Goal: Task Accomplishment & Management: Manage account settings

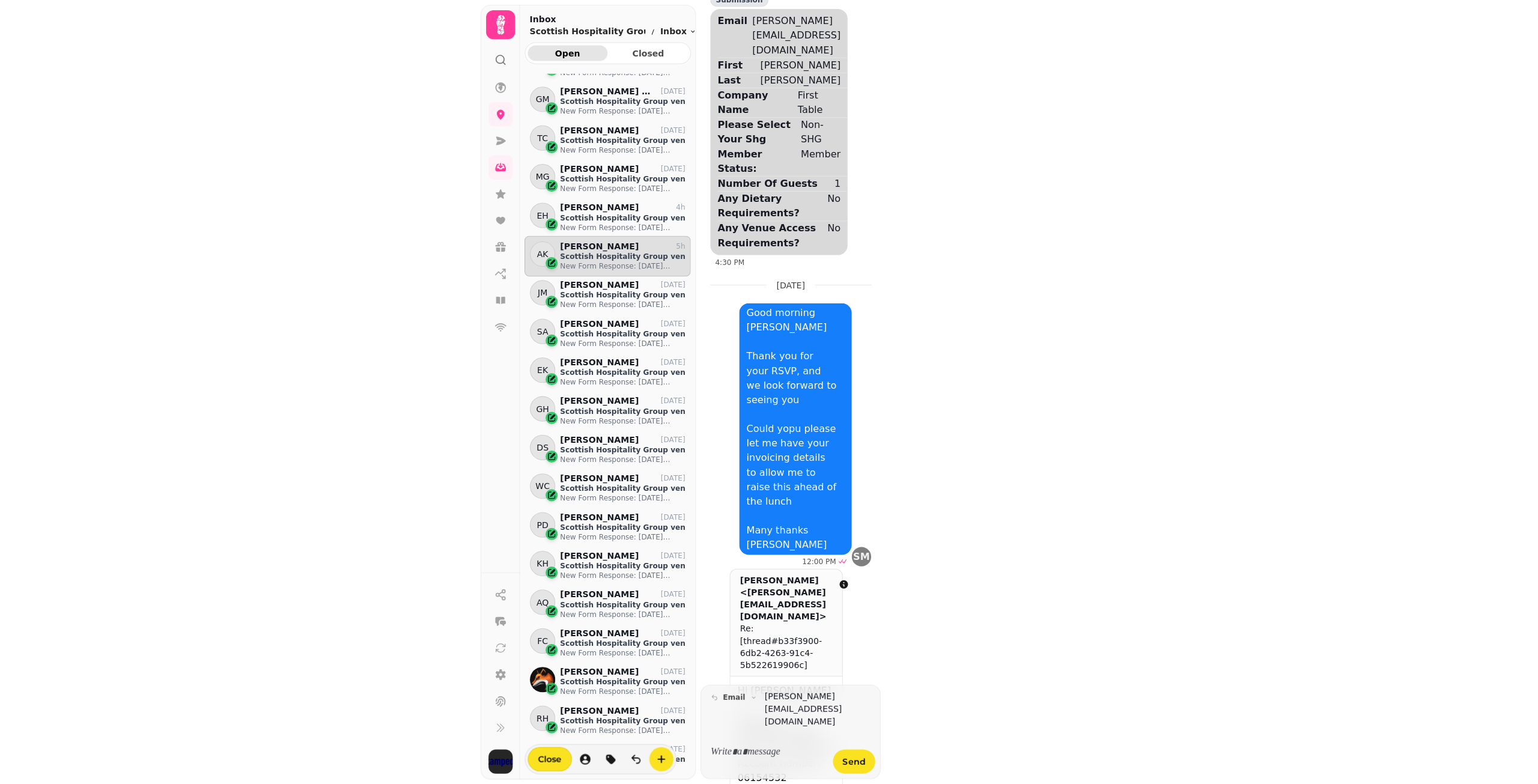
scroll to position [682, 156]
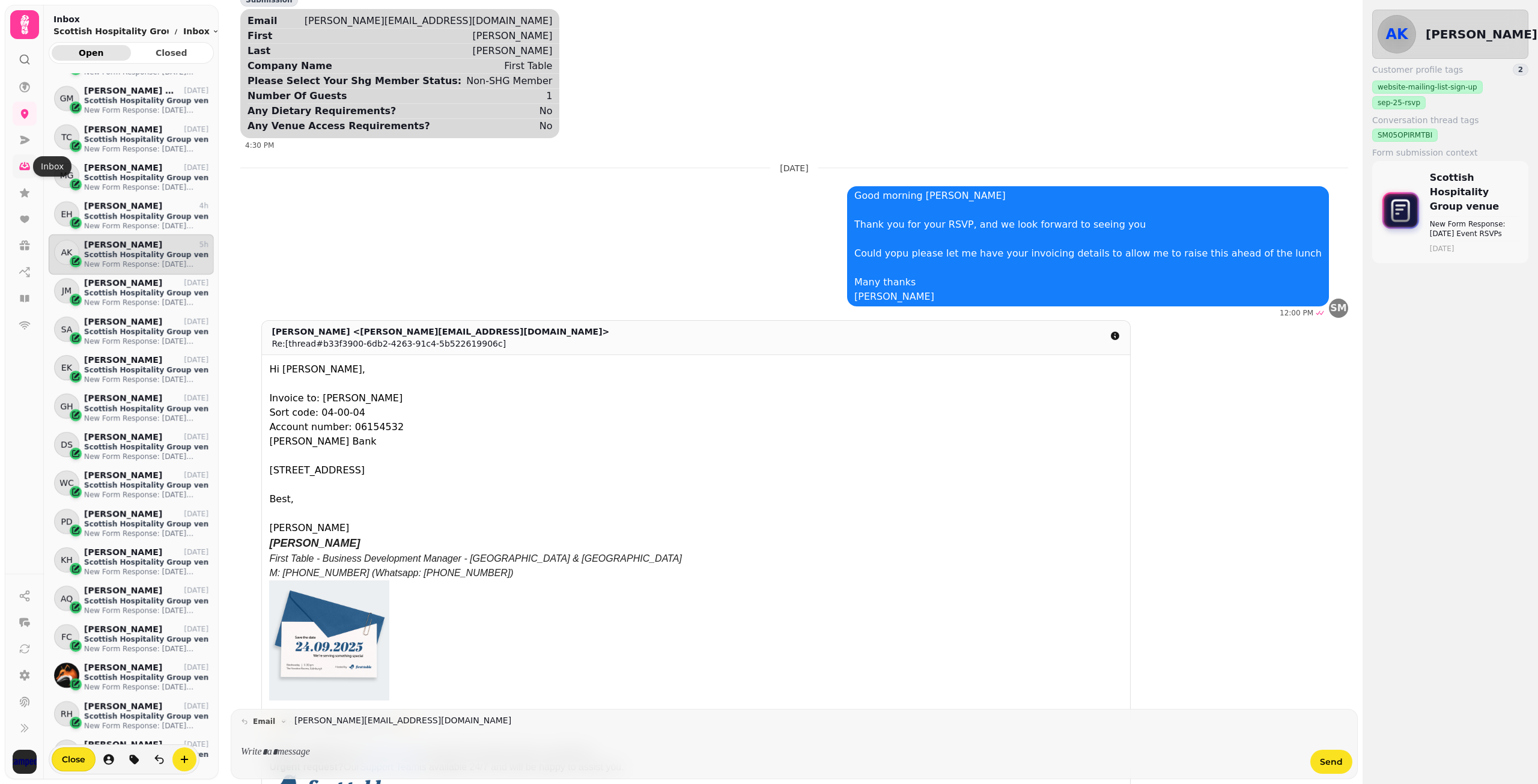
click at [27, 162] on icon at bounding box center [25, 167] width 12 height 12
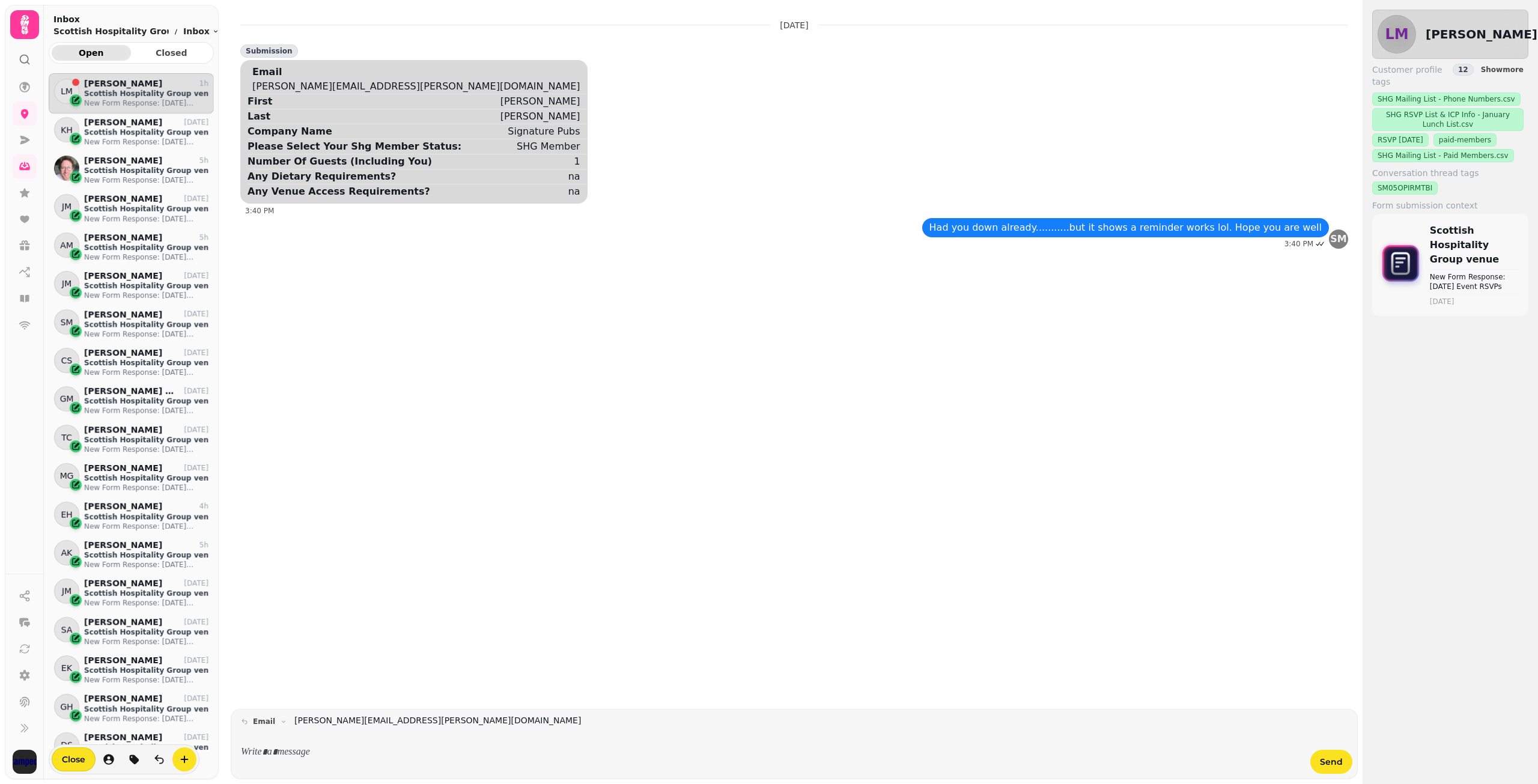
click at [120, 99] on p "New Form Response: [DATE] Event RSVPs" at bounding box center [146, 103] width 124 height 9
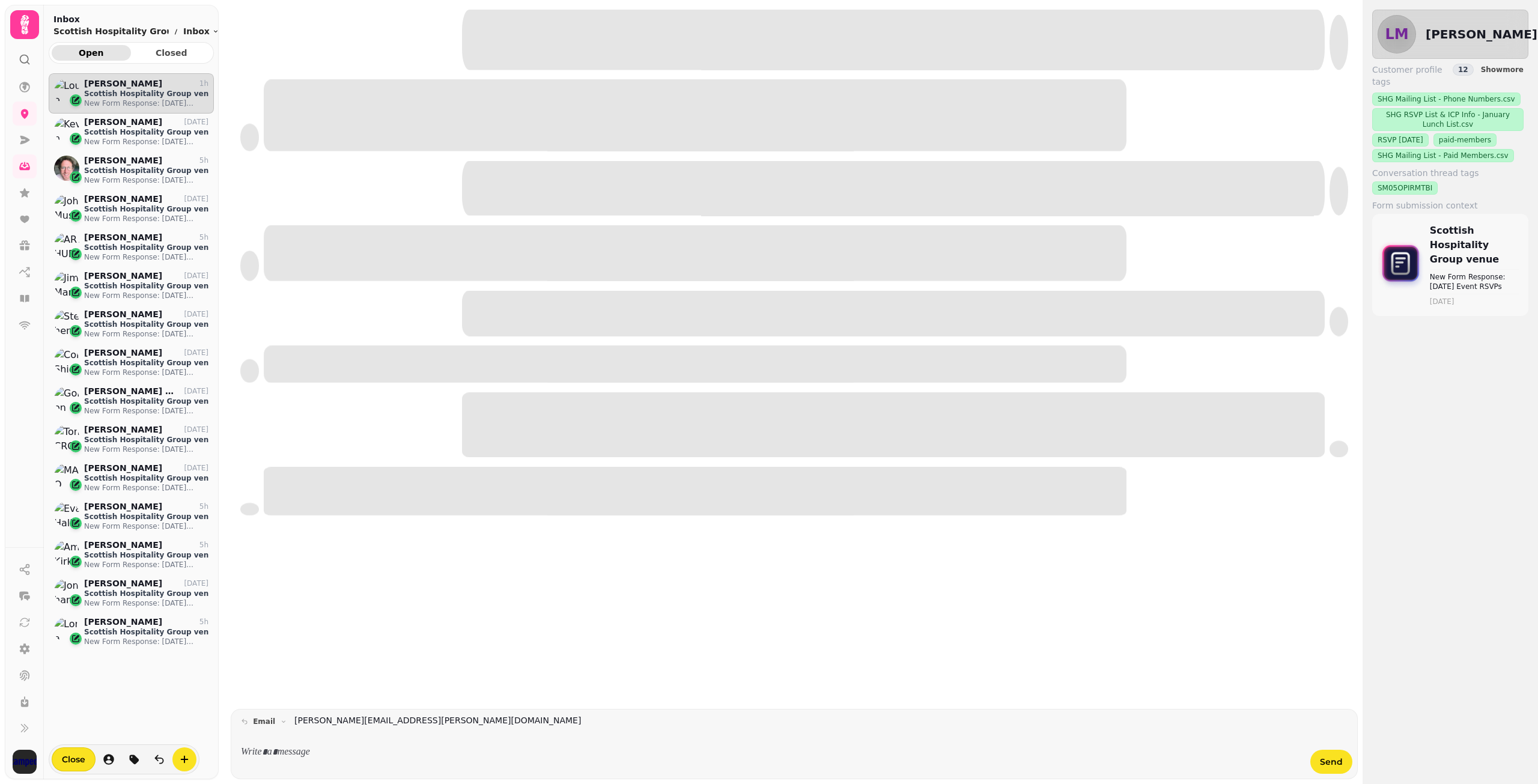
scroll to position [682, 156]
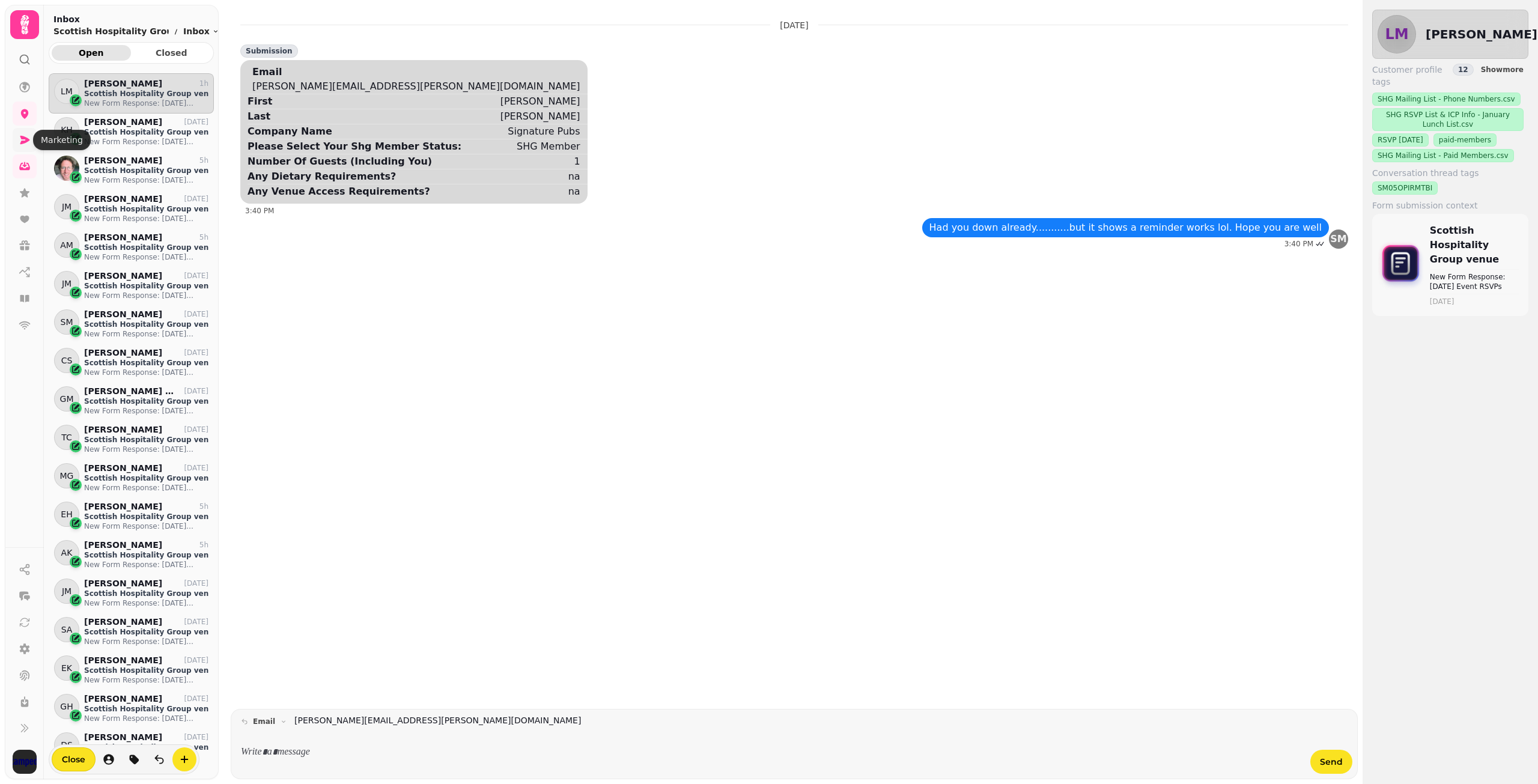
click at [27, 145] on icon at bounding box center [25, 140] width 12 height 12
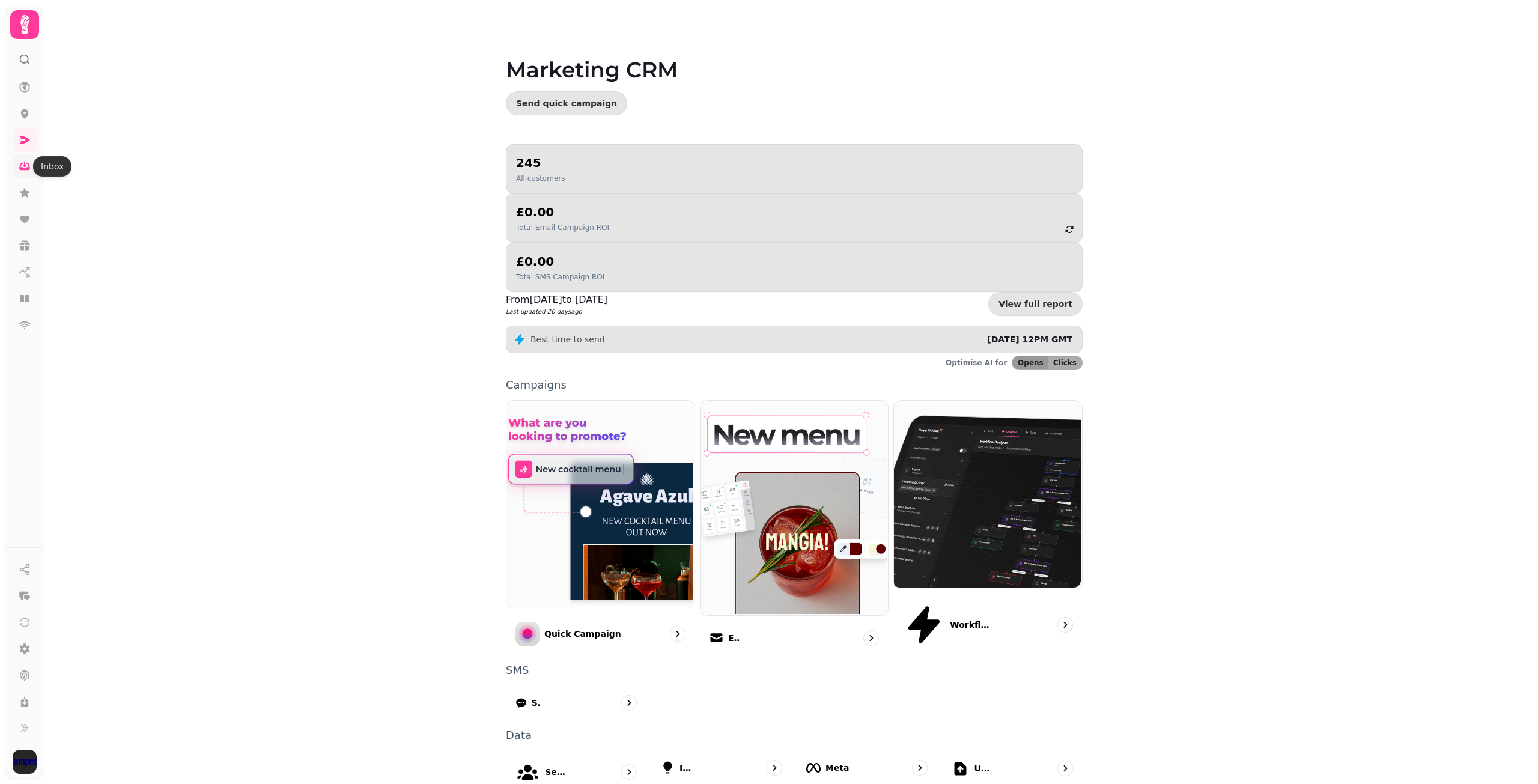
click at [24, 167] on icon at bounding box center [25, 167] width 12 height 12
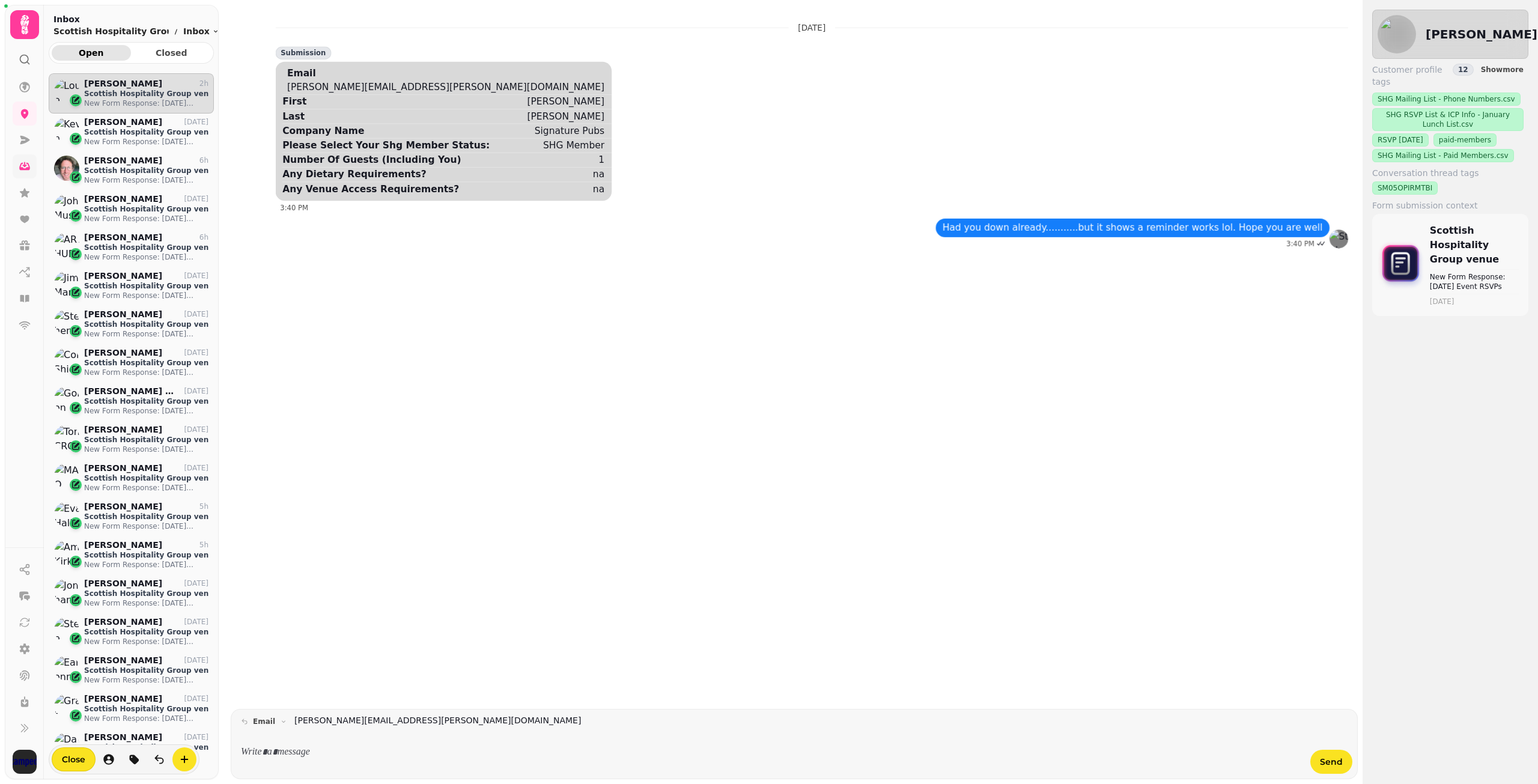
scroll to position [682, 156]
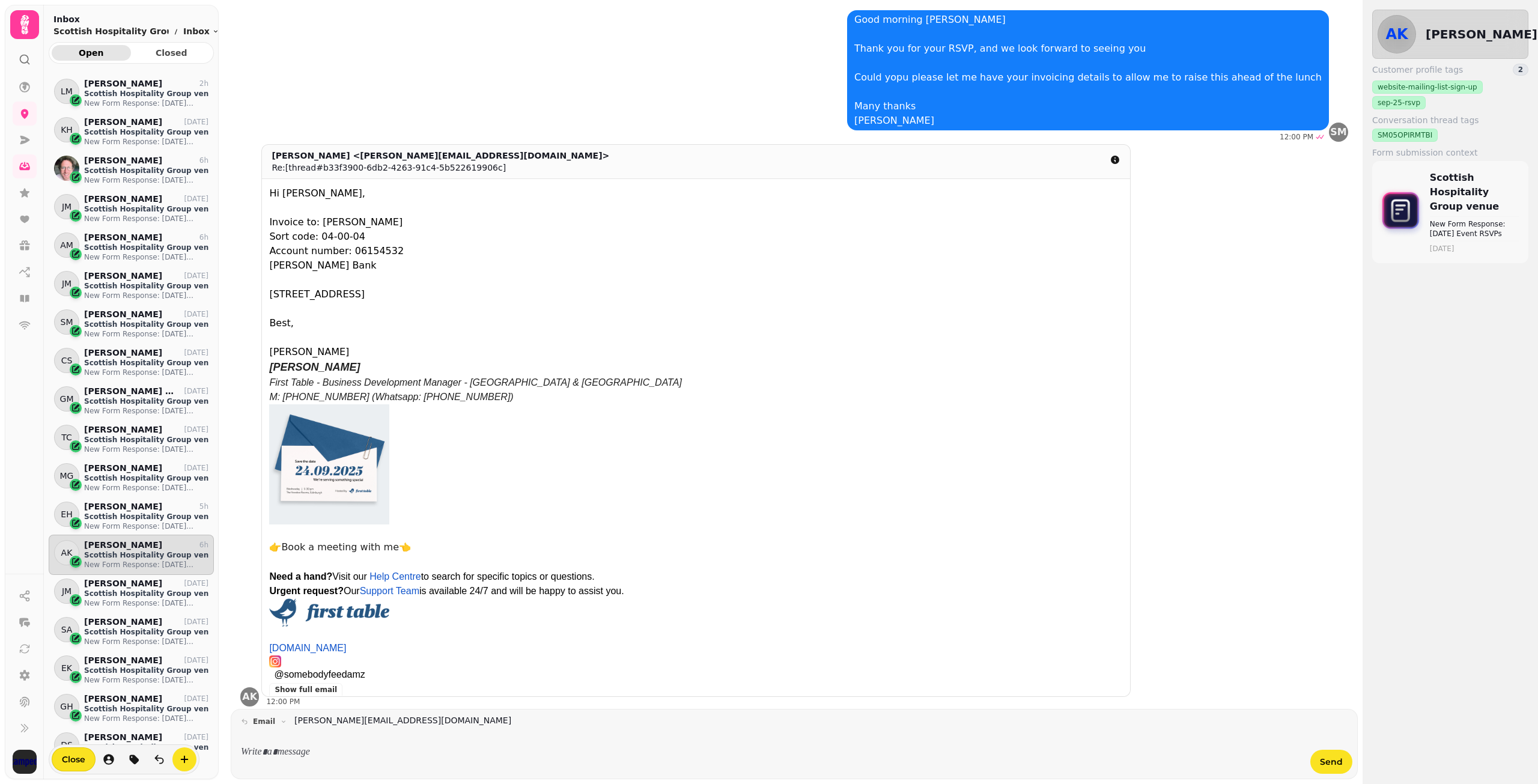
scroll to position [682, 156]
click at [22, 86] on icon at bounding box center [25, 87] width 12 height 12
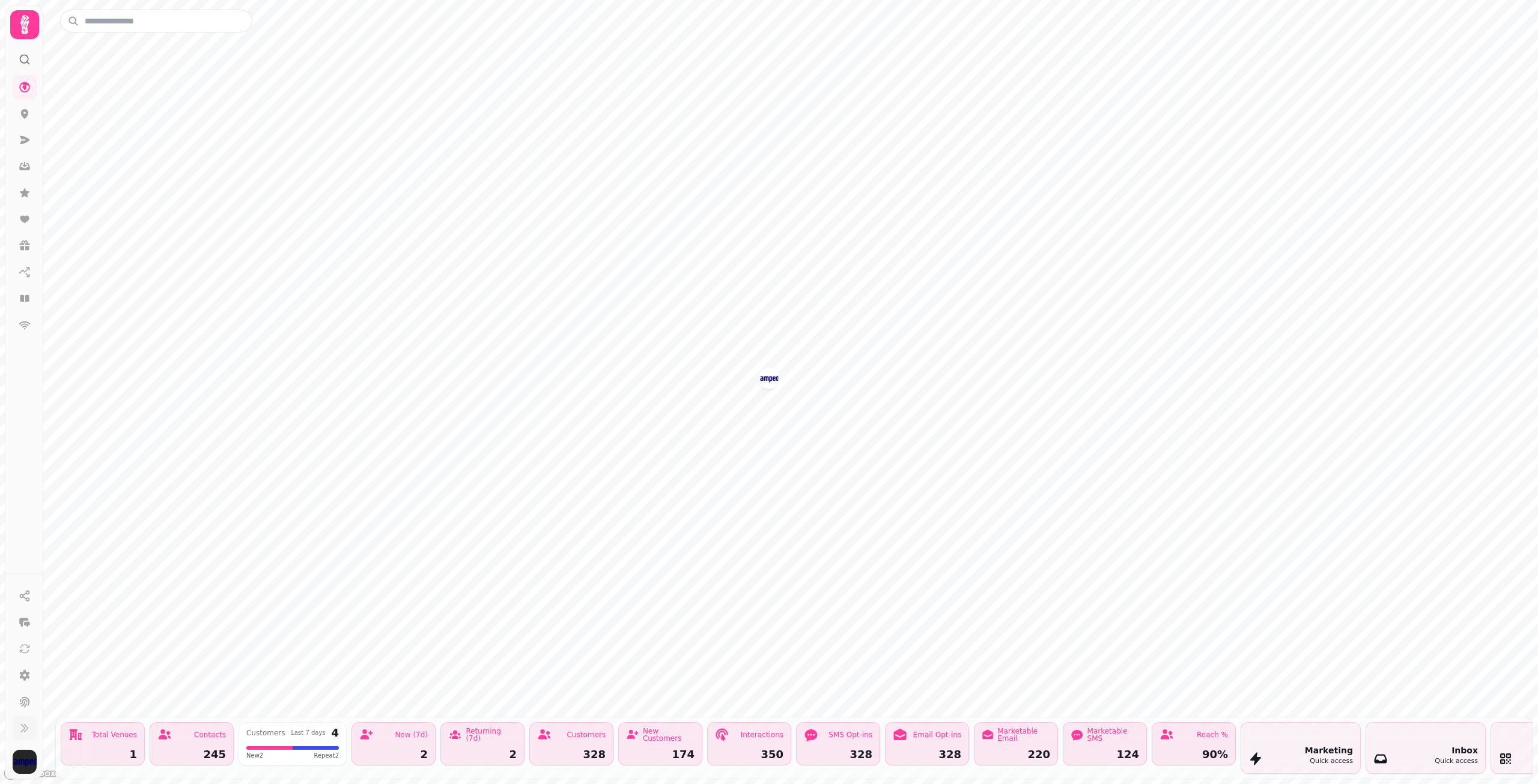
click at [28, 731] on icon at bounding box center [25, 728] width 12 height 12
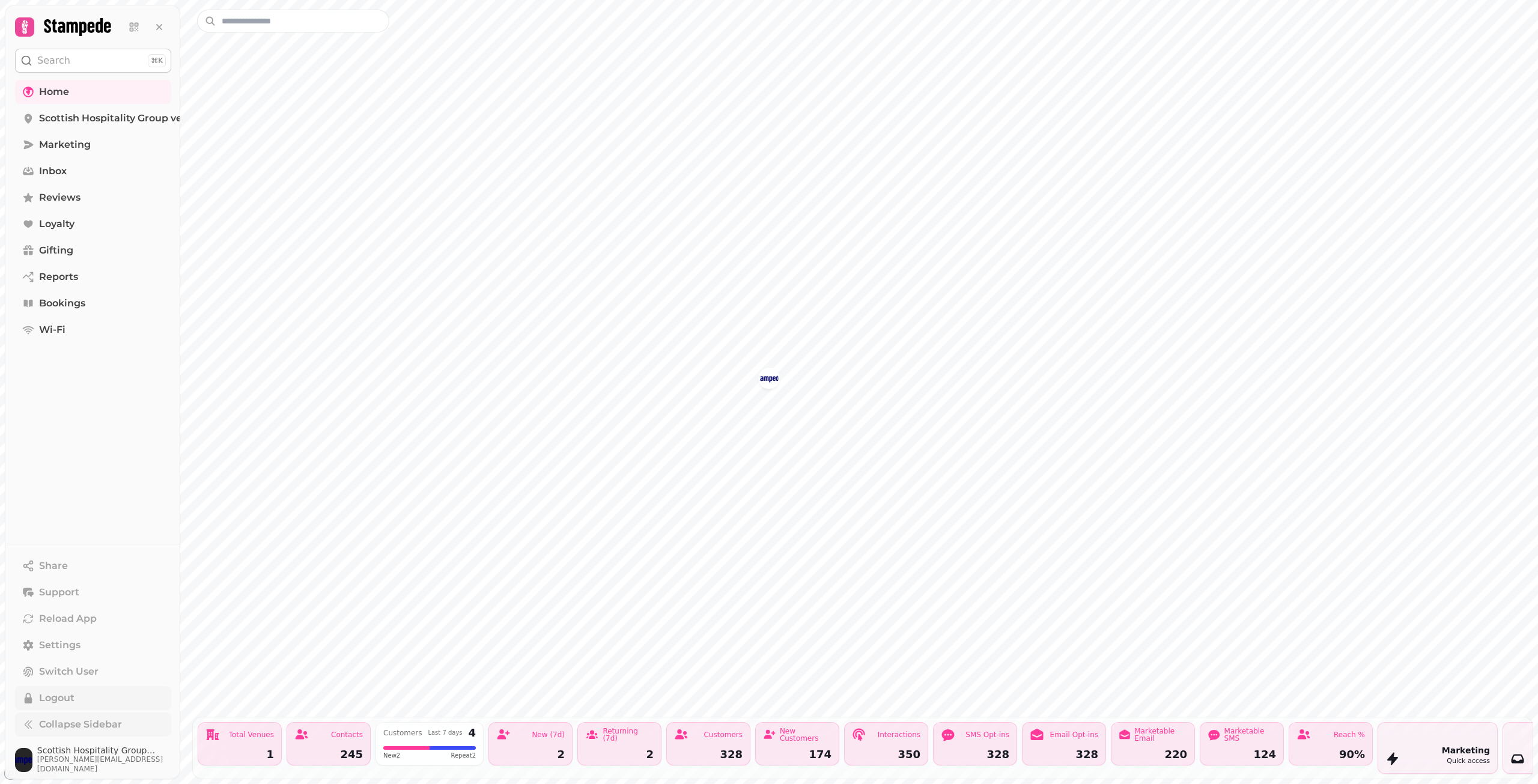
click at [57, 704] on span "Logout" at bounding box center [57, 697] width 36 height 14
click at [582, 30] on button "Logout" at bounding box center [1488, 36] width 51 height 24
